Goal: Task Accomplishment & Management: Use online tool/utility

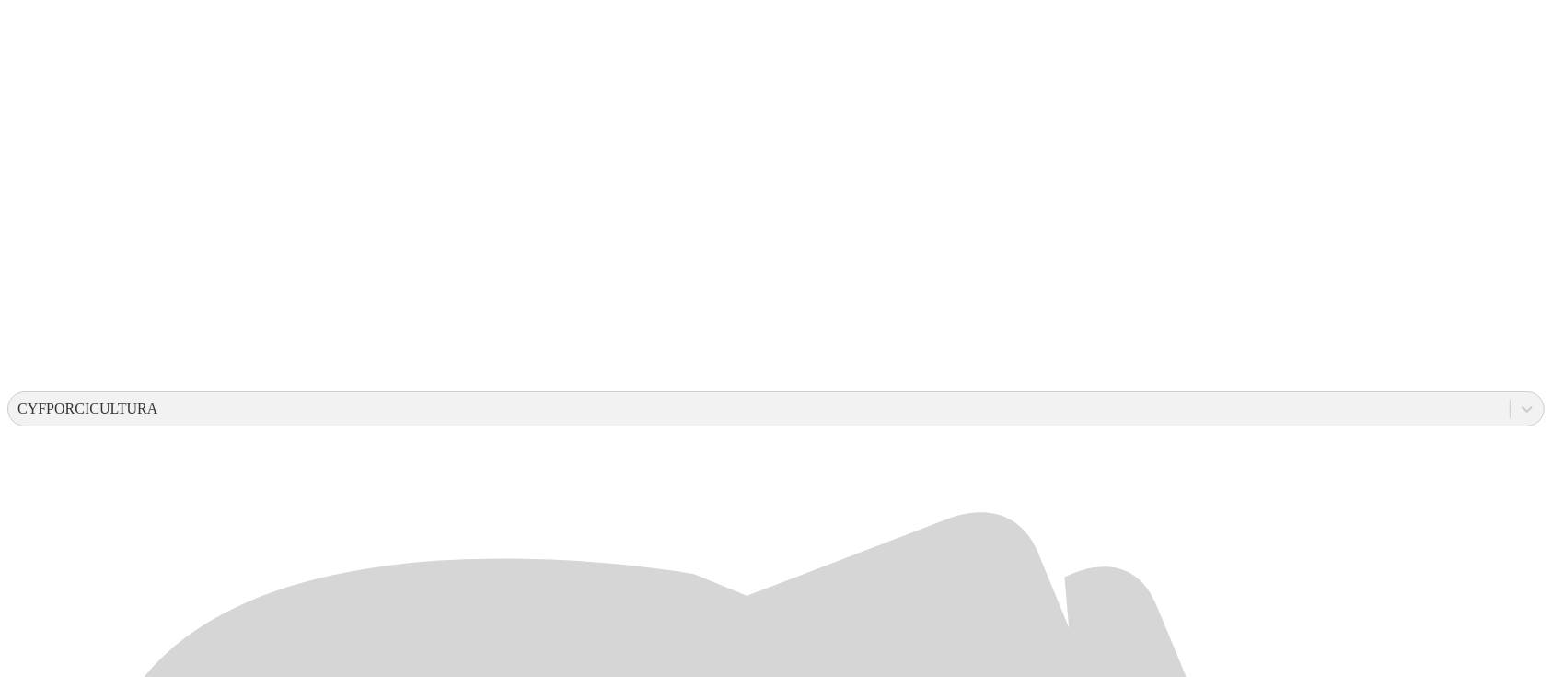
scroll to position [351, 0]
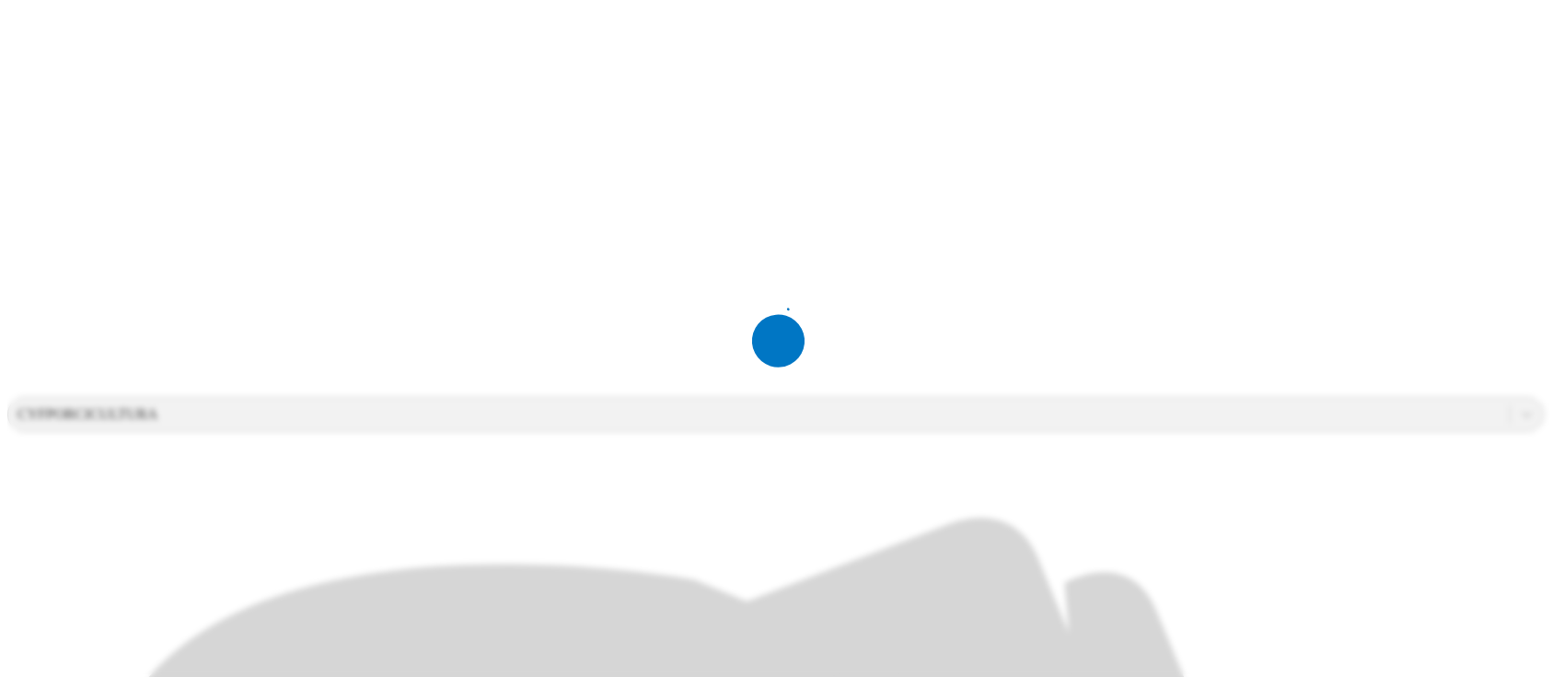
scroll to position [0, 0]
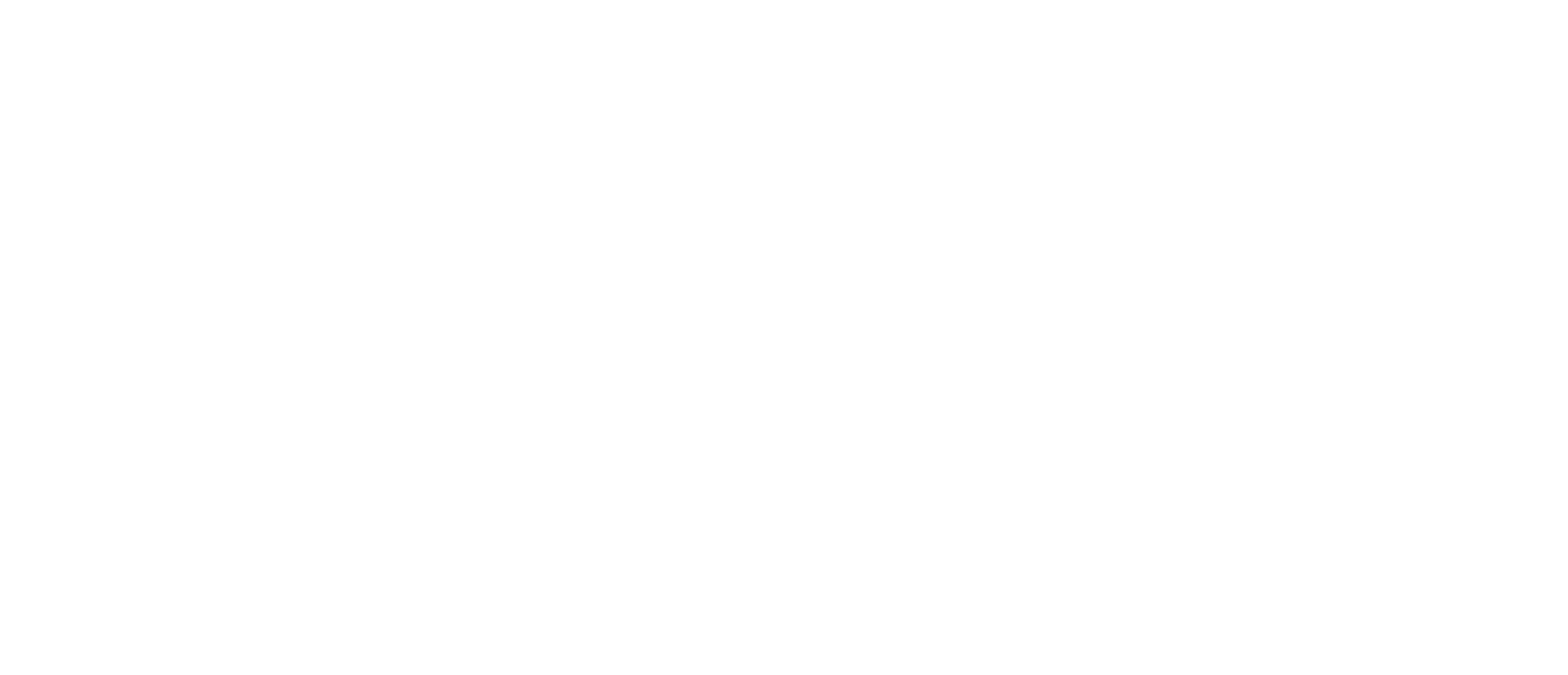
type input "S4 general [DATE] 18_12_57 EL RECUERDO.xlsx"
